Goal: Information Seeking & Learning: Learn about a topic

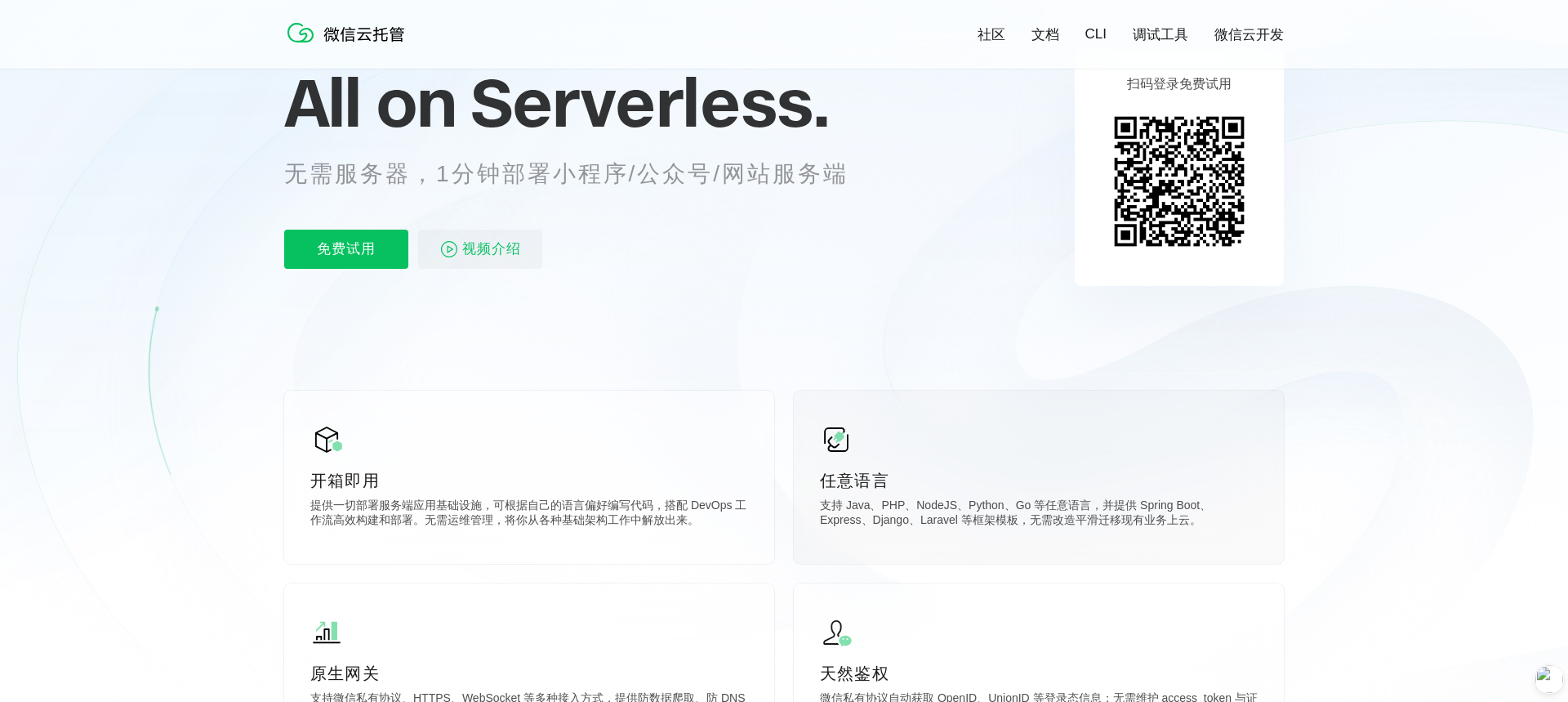
scroll to position [161, 0]
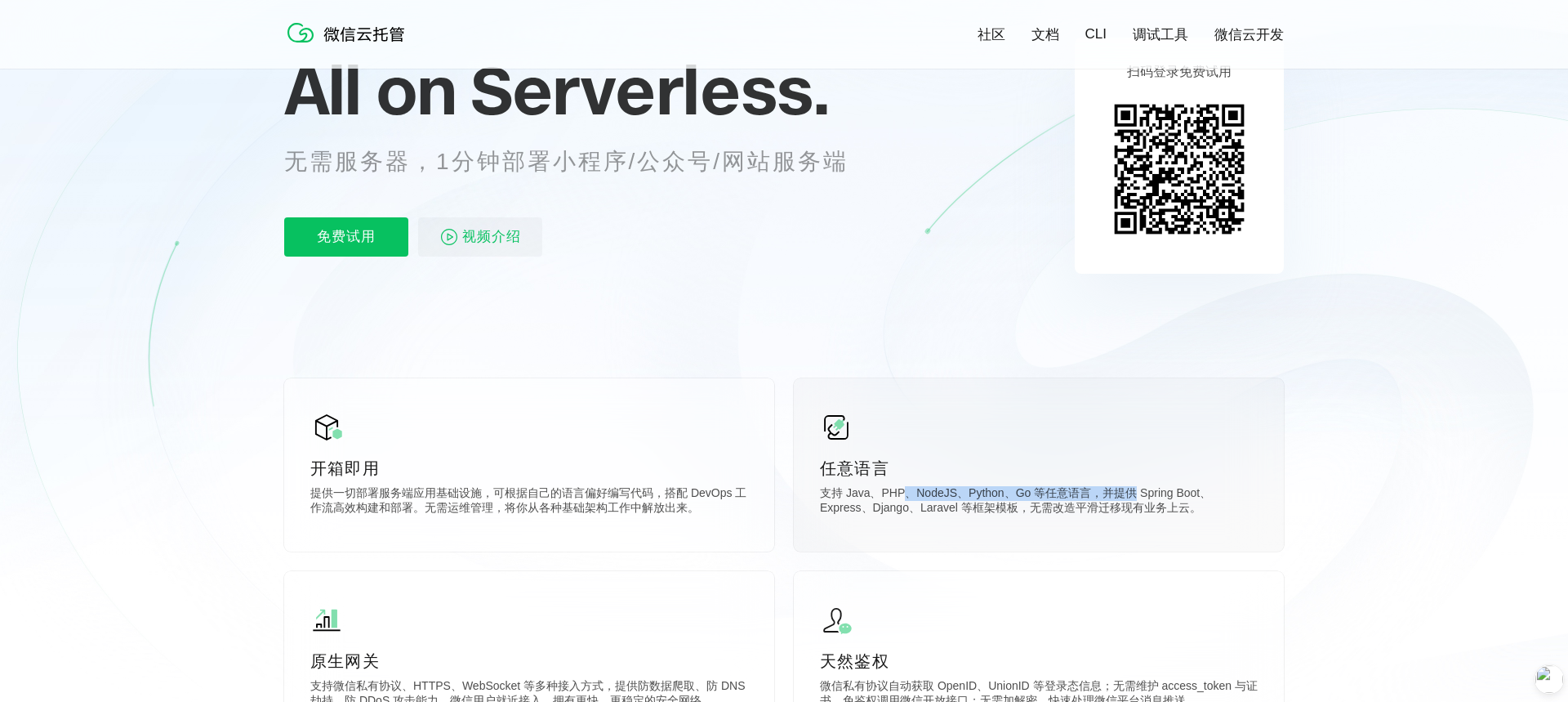
drag, startPoint x: 908, startPoint y: 497, endPoint x: 1138, endPoint y: 488, distance: 230.2
click at [1138, 488] on p "支持 Java、PHP、NodeJS、Python、Go 等任意语言，并提供 Spring Boot、Express、Django、Laravel 等框架模板…" at bounding box center [1038, 502] width 438 height 32
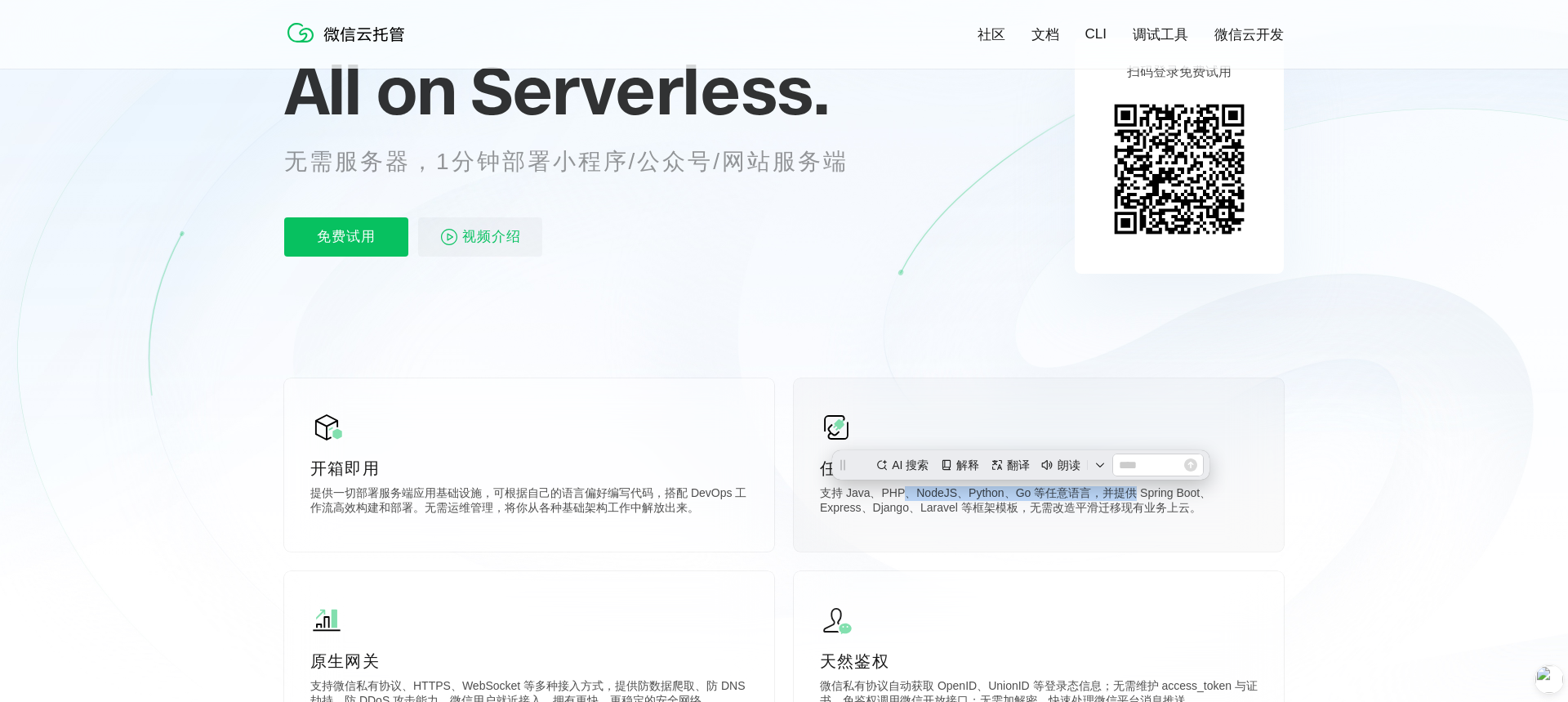
scroll to position [0, 0]
click at [1122, 513] on p "支持 Java、PHP、NodeJS、Python、Go 等任意语言，并提供 Spring Boot、Express、Django、Laravel 等框架模板…" at bounding box center [1038, 502] width 438 height 32
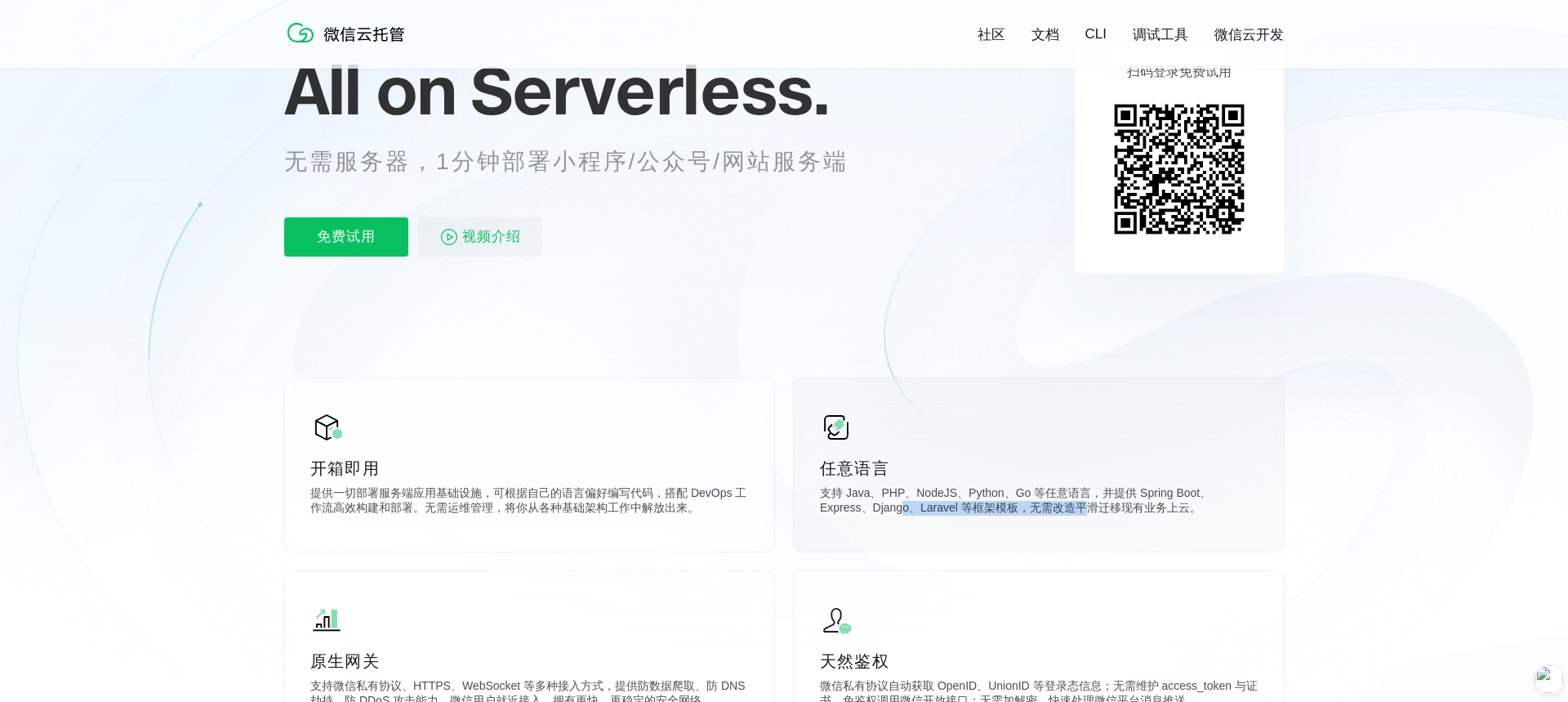
drag, startPoint x: 906, startPoint y: 512, endPoint x: 1127, endPoint y: 517, distance: 221.1
click at [1086, 517] on p "支持 Java、PHP、NodeJS、Python、Go 等任意语言，并提供 Spring Boot、Express、Django、Laravel 等框架模板…" at bounding box center [1038, 502] width 438 height 32
click at [1167, 517] on p "支持 Java、PHP、NodeJS、Python、Go 等任意语言，并提供 Spring Boot、Express、Django、Laravel 等框架模板…" at bounding box center [1038, 502] width 438 height 32
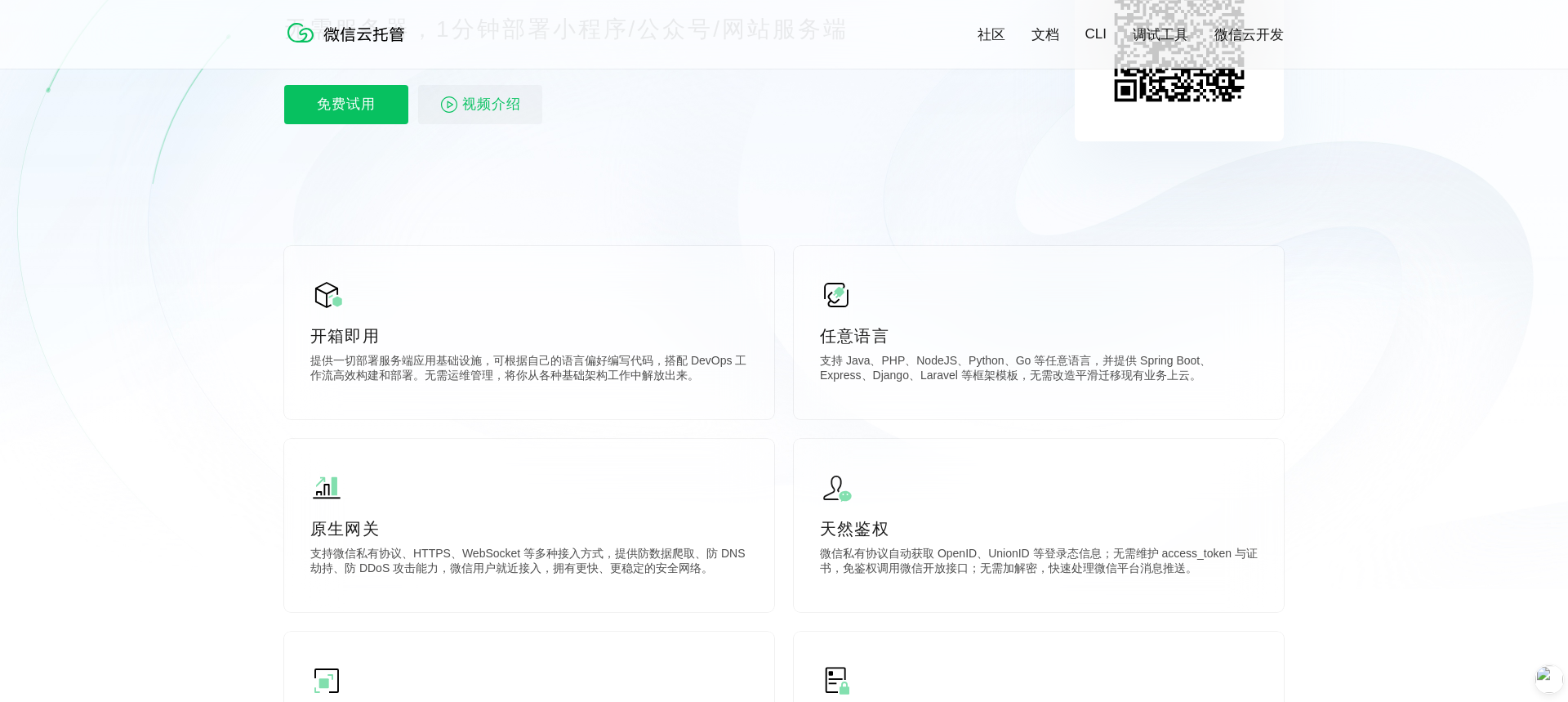
scroll to position [326, 0]
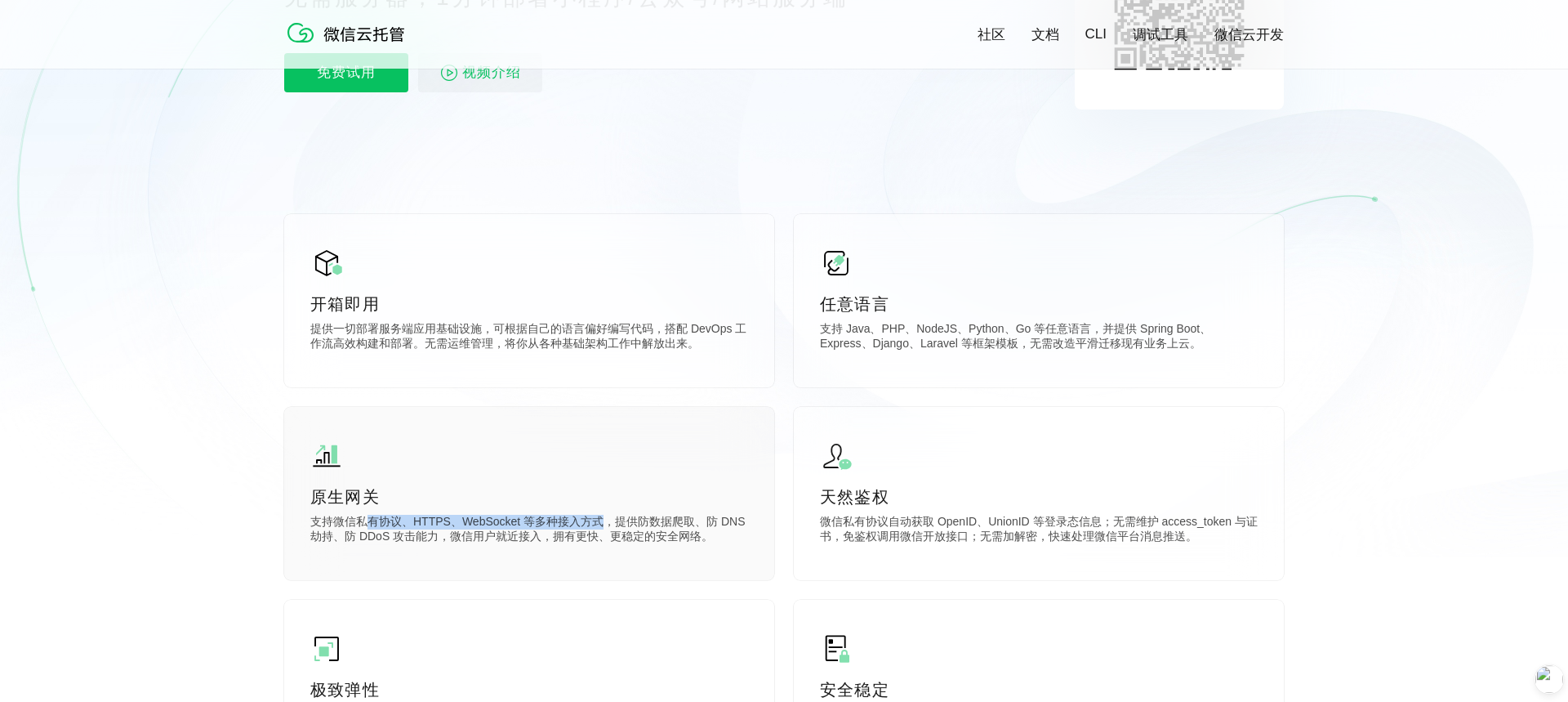
drag, startPoint x: 371, startPoint y: 521, endPoint x: 609, endPoint y: 530, distance: 238.2
click at [609, 530] on p "支持微信私有协议、HTTPS、WebSocket 等多种接入方式，提供防数据爬取、防 DNS 劫持、防 DDoS 攻击能力，微信用户就近接入，拥有更快、更稳定…" at bounding box center [530, 530] width 438 height 32
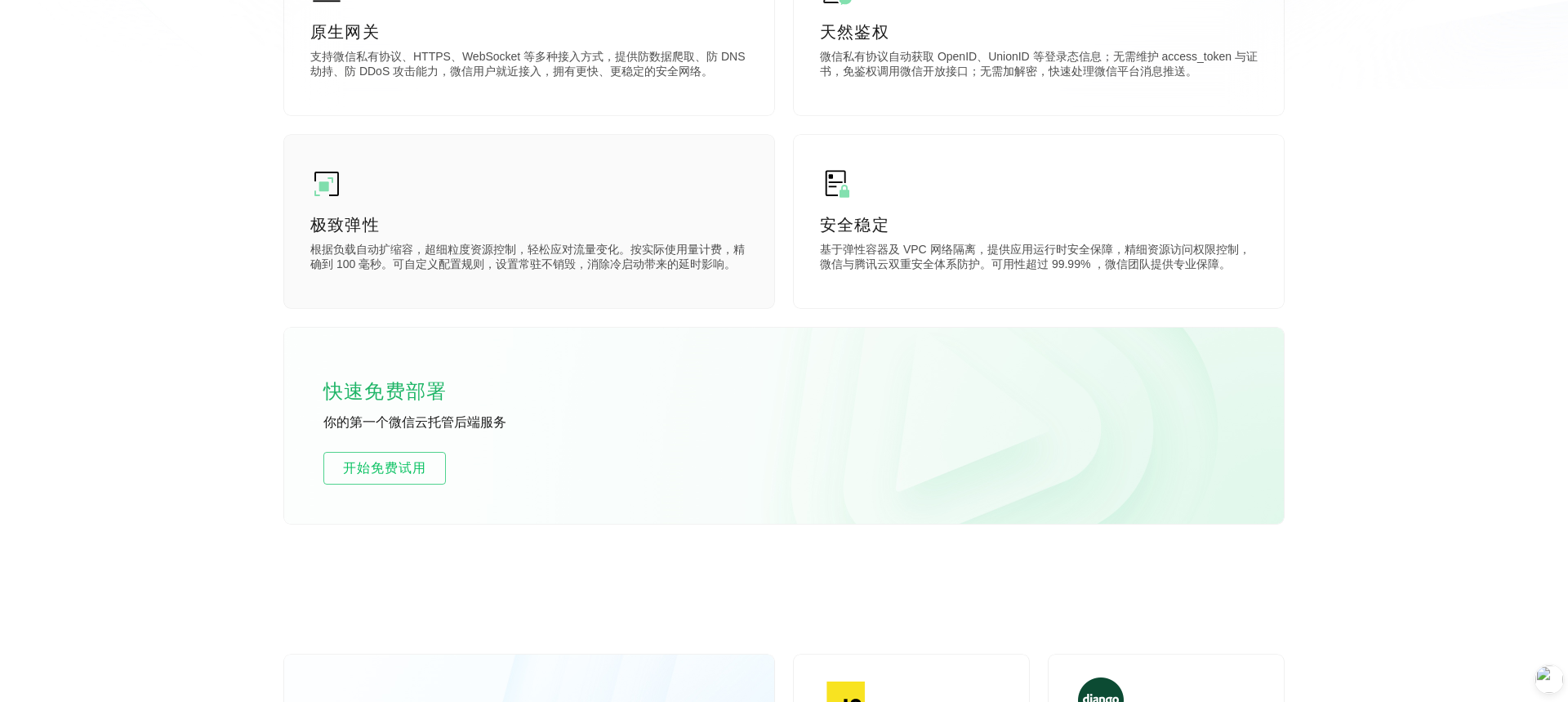
scroll to position [0, 2905]
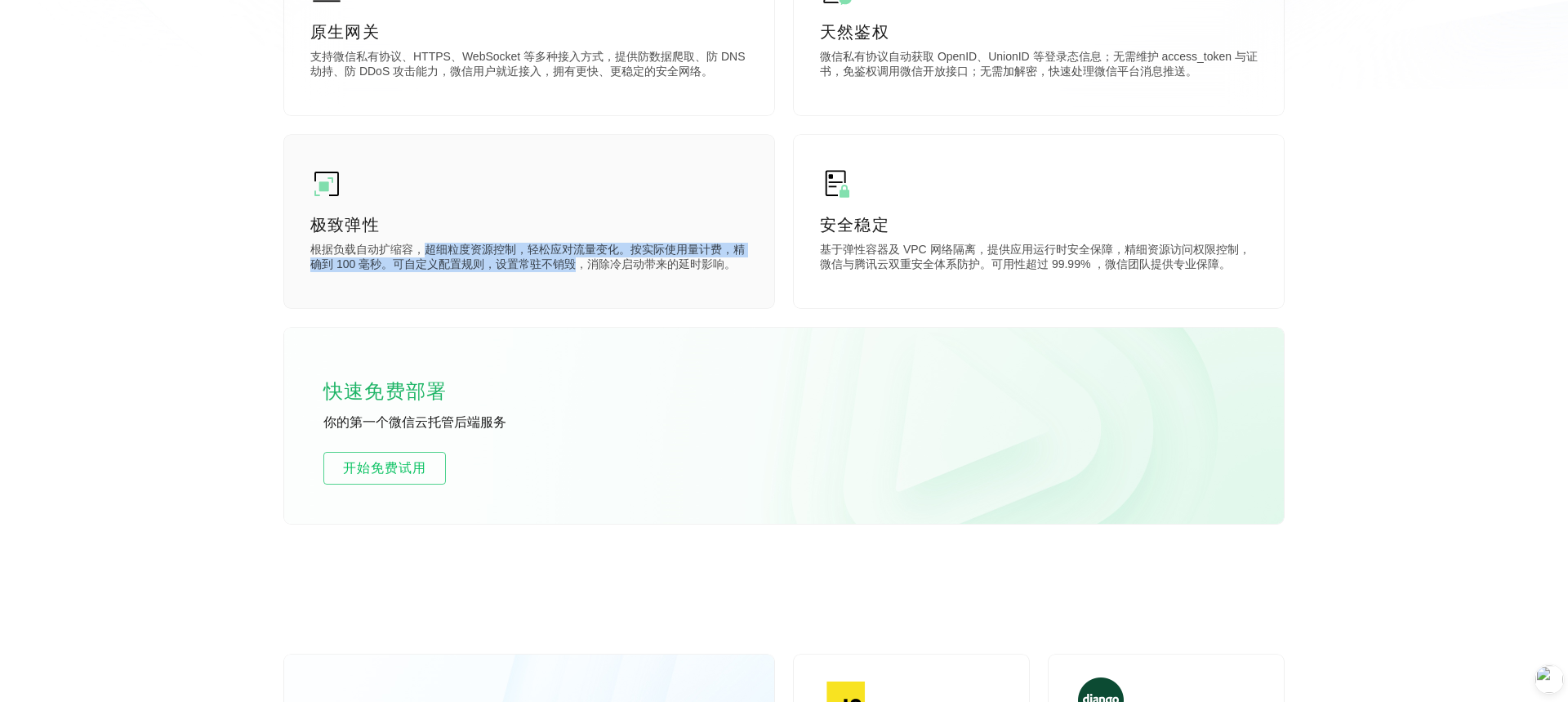
drag, startPoint x: 429, startPoint y: 257, endPoint x: 582, endPoint y: 264, distance: 153.2
click at [582, 264] on p "根据负载自动扩缩容，超细粒度资源控制，轻松应对流量变化。按实际使用量计费，精确到 100 毫秒。可自定义配置规则，设置常驻不销毁，消除冷启动带来的延时影响。" at bounding box center [530, 258] width 438 height 32
click at [896, 276] on div "安全稳定 基于弹性容器及 VPC 网络隔离，提供应用运行时安全保障，精细资源访问权限控制，微信与腾讯云双重安全体系防护。可用性超过 99.99% ，微信团队提…" at bounding box center [1039, 221] width 490 height 174
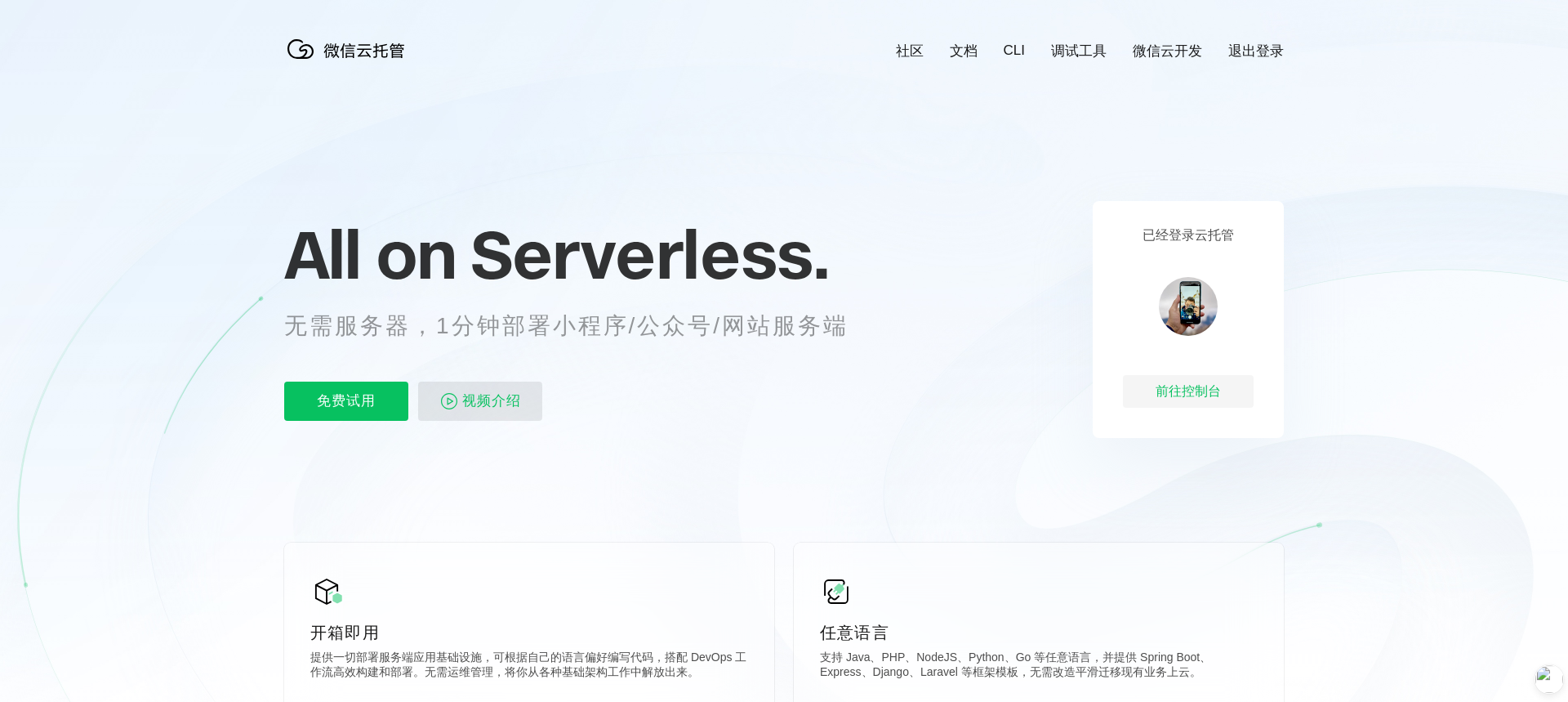
click at [494, 398] on span "视频介绍" at bounding box center [492, 401] width 59 height 39
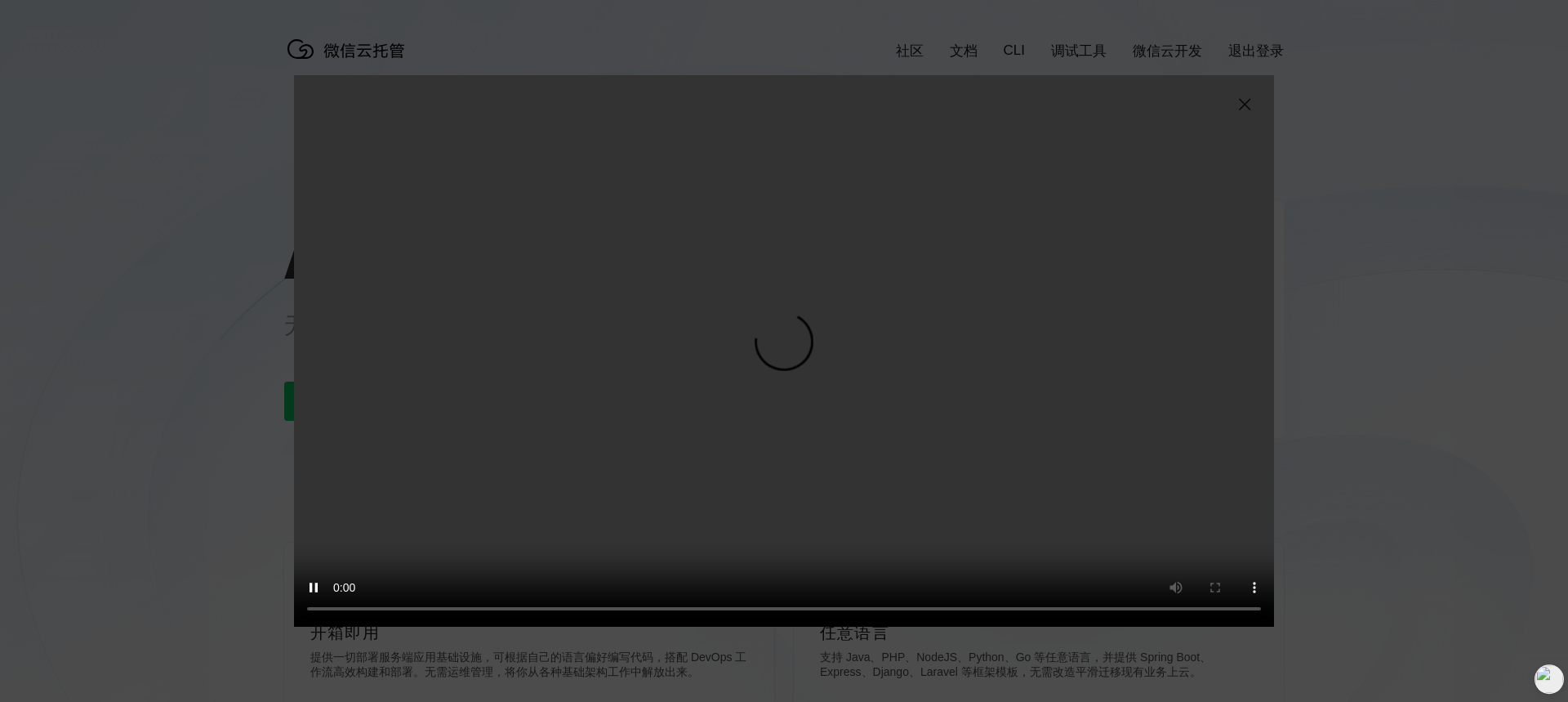
click at [1242, 108] on img at bounding box center [1245, 105] width 20 height 20
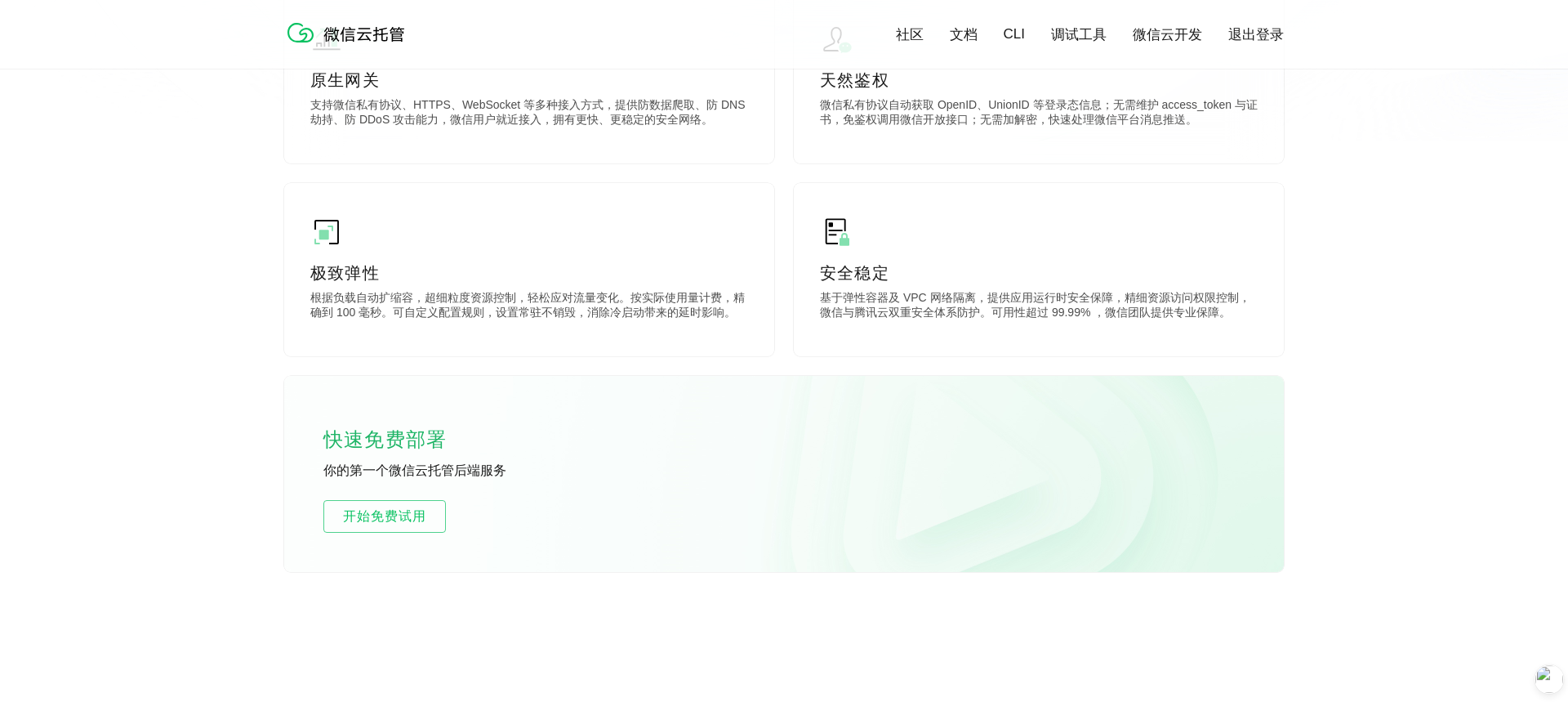
scroll to position [850, 0]
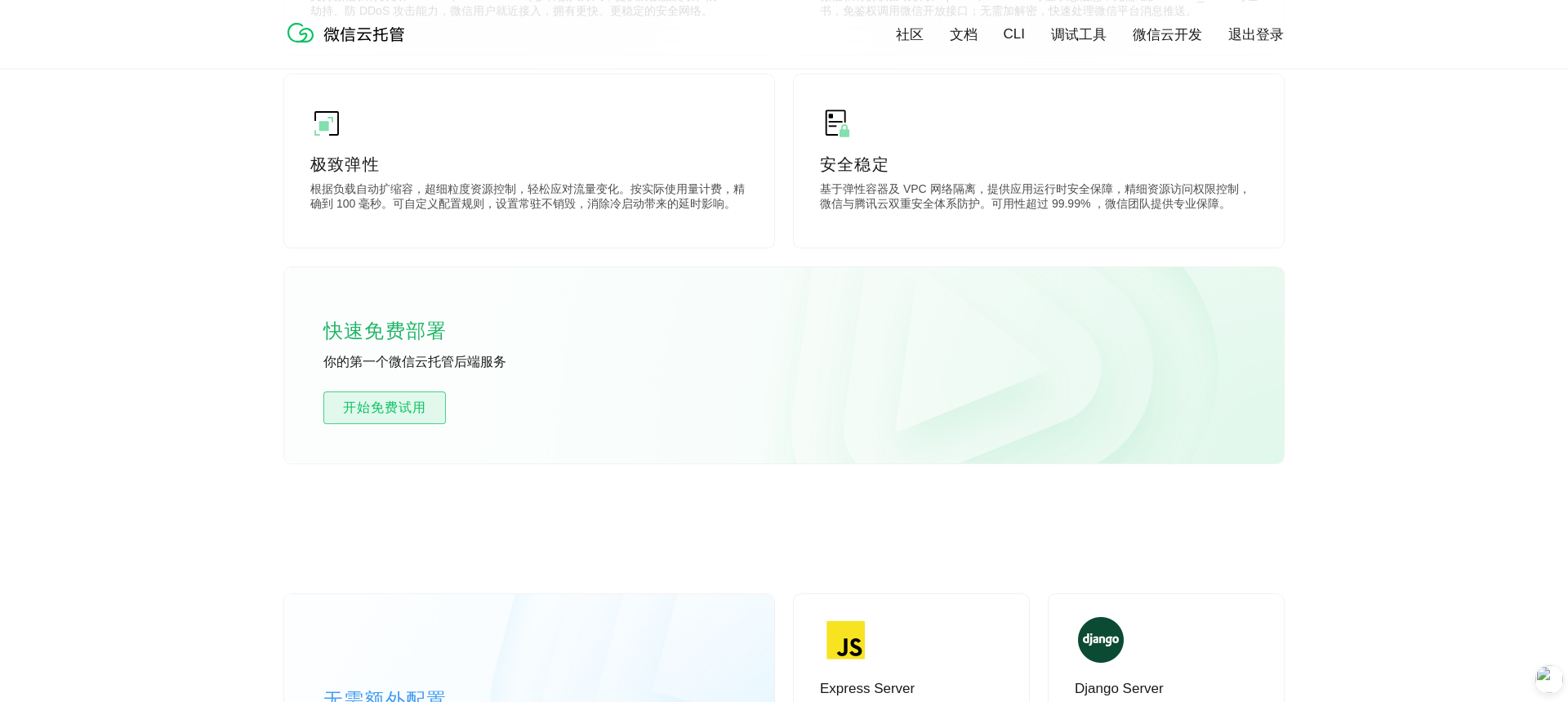
click at [355, 397] on link "开始免费试用" at bounding box center [384, 407] width 123 height 32
click at [394, 415] on span "开始免费试用" at bounding box center [384, 408] width 121 height 20
